Goal: Navigation & Orientation: Go to known website

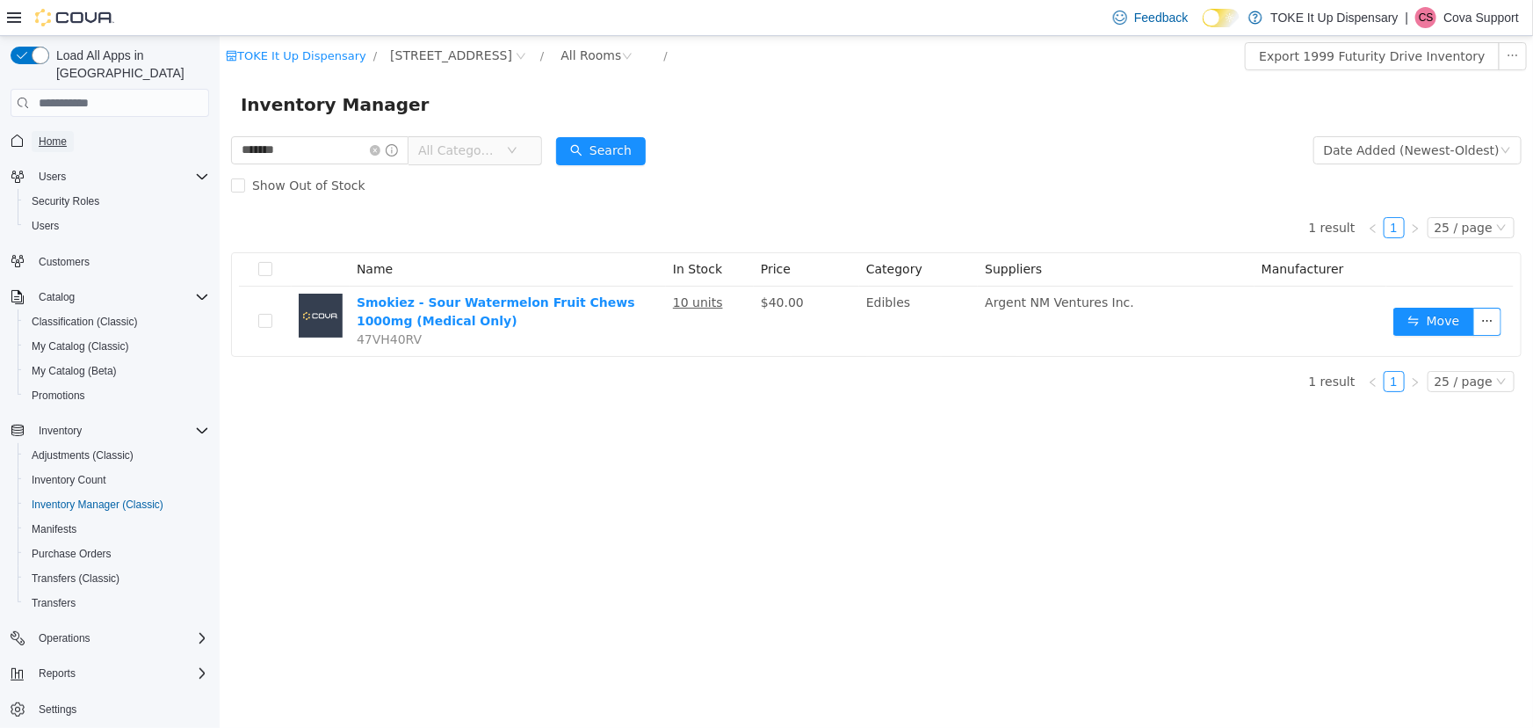
click at [55, 134] on span "Home" at bounding box center [53, 141] width 28 height 14
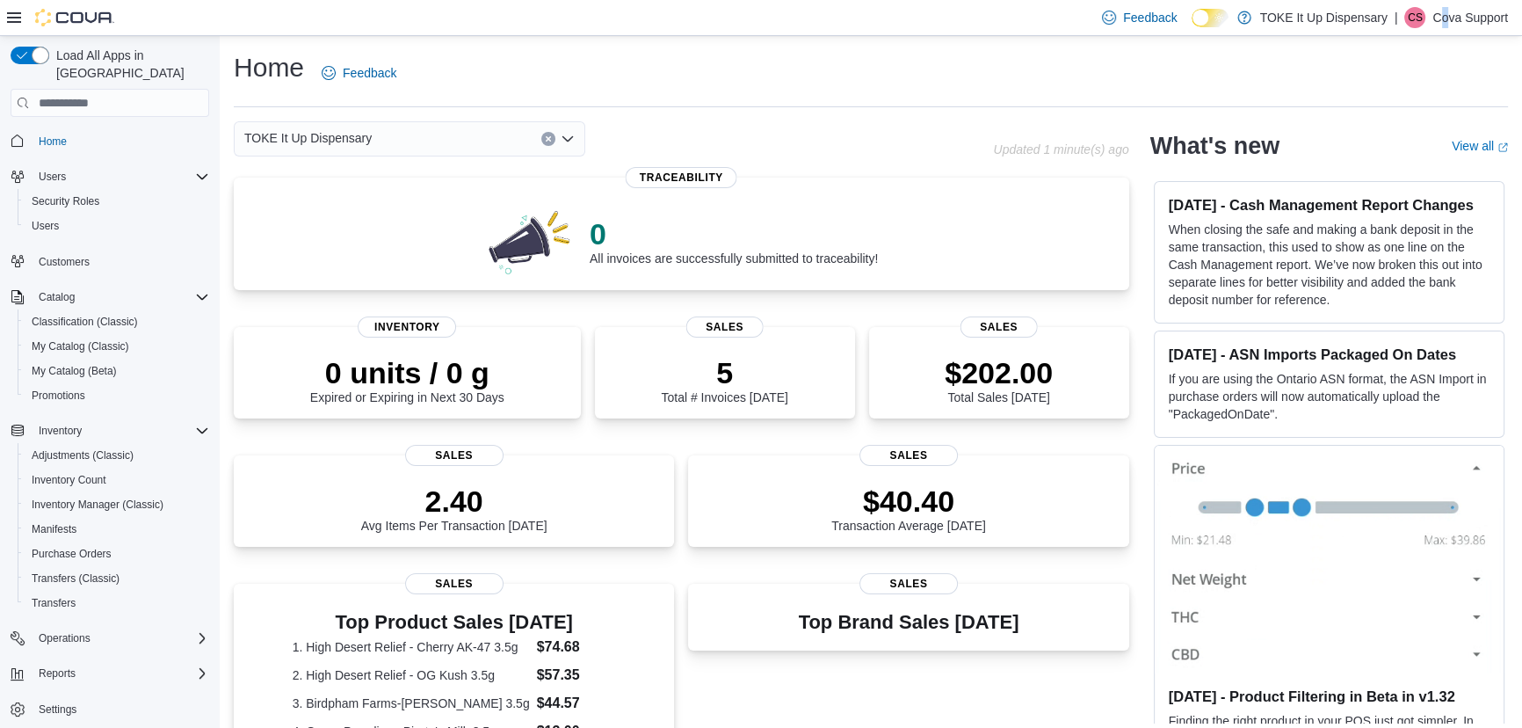
click at [1445, 15] on p "Cova Support" at bounding box center [1470, 17] width 76 height 21
click at [1391, 175] on span "Sign Out" at bounding box center [1394, 170] width 47 height 18
